Goal: Find specific page/section: Find specific page/section

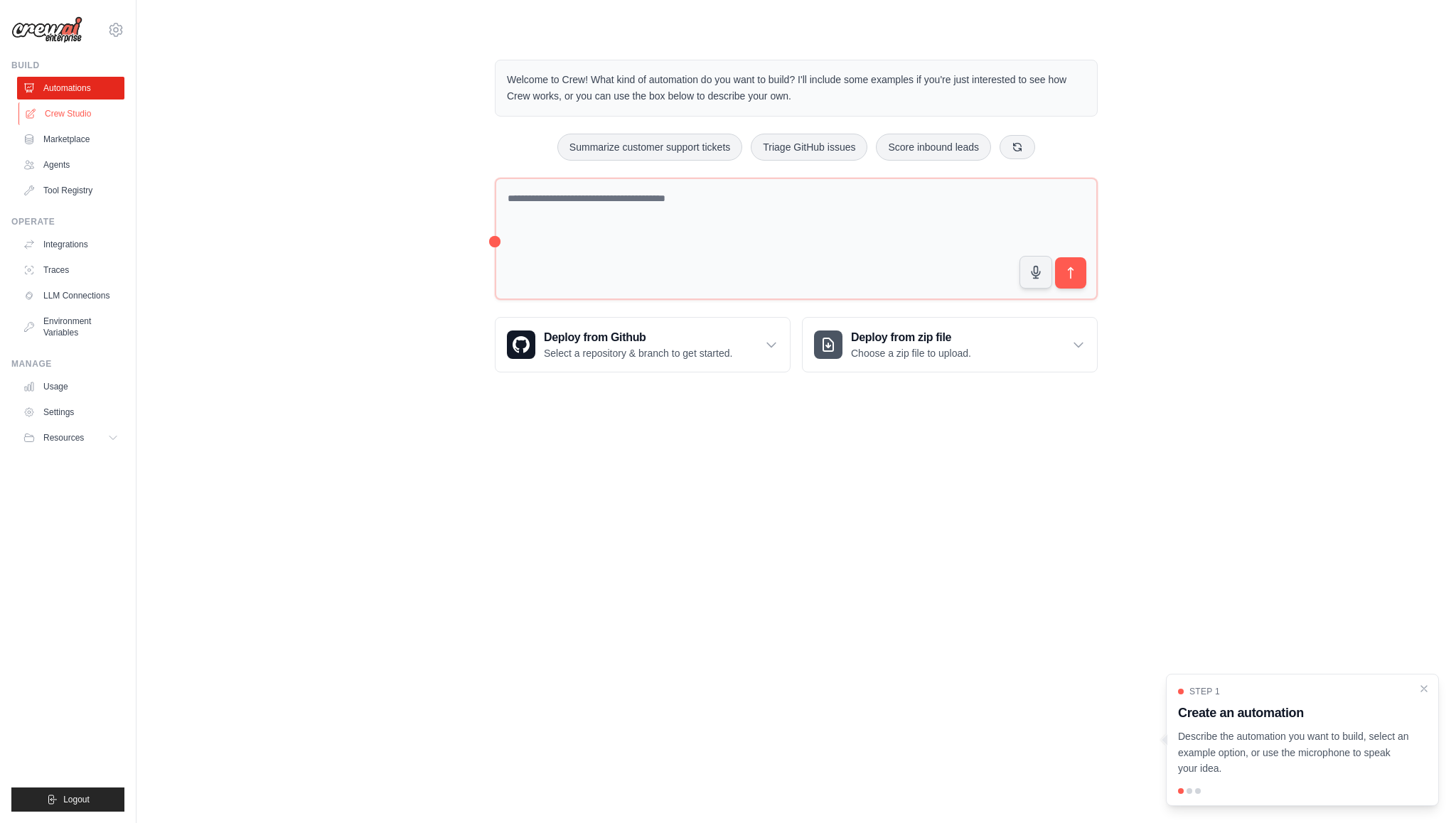
click at [90, 114] on link "Crew Studio" at bounding box center [72, 113] width 107 height 22
